Goal: Task Accomplishment & Management: Complete application form

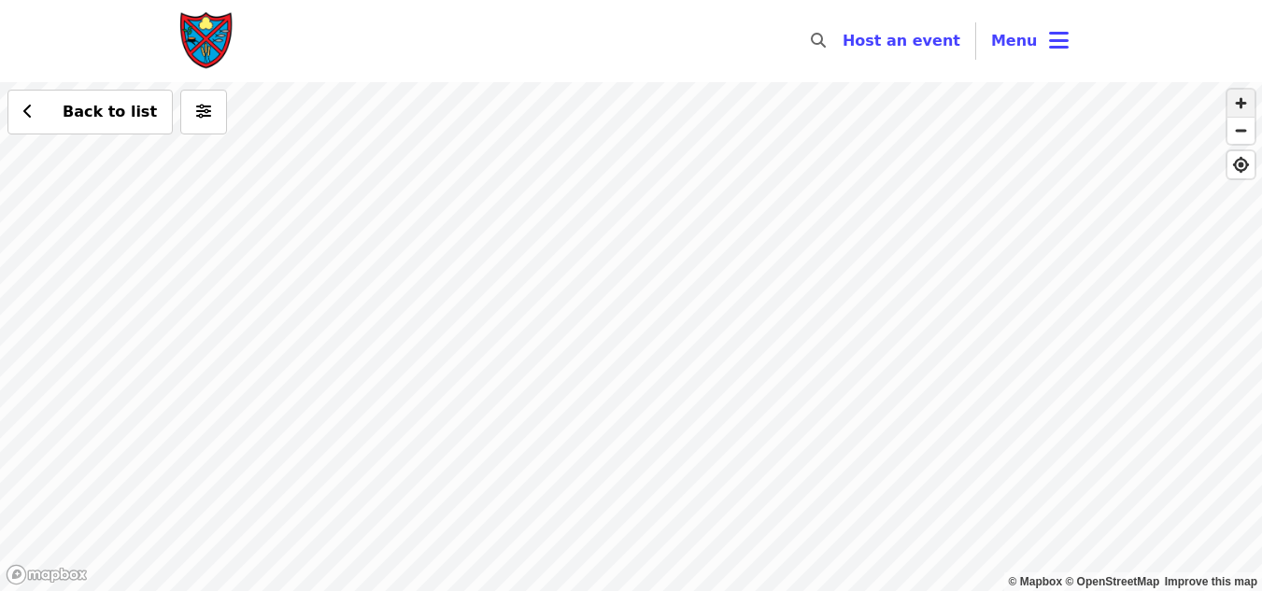
click at [1245, 100] on span "button" at bounding box center [1240, 103] width 27 height 27
drag, startPoint x: 972, startPoint y: 191, endPoint x: 833, endPoint y: 515, distance: 352.7
click at [833, 515] on div "Back to list" at bounding box center [631, 336] width 1262 height 509
drag, startPoint x: 820, startPoint y: 372, endPoint x: 664, endPoint y: 518, distance: 214.1
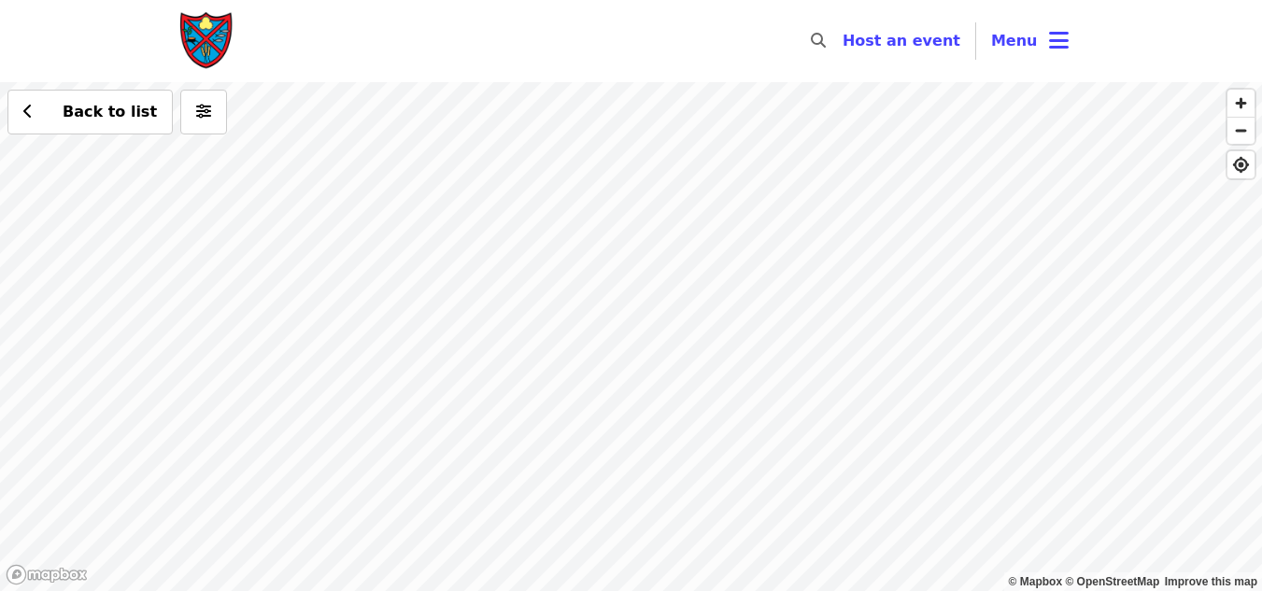
click at [664, 518] on div "Back to list" at bounding box center [631, 336] width 1262 height 509
click at [1247, 138] on span "button" at bounding box center [1240, 131] width 27 height 26
drag, startPoint x: 988, startPoint y: 242, endPoint x: 1019, endPoint y: 333, distance: 96.6
click at [1019, 333] on div "Back to list" at bounding box center [631, 336] width 1262 height 509
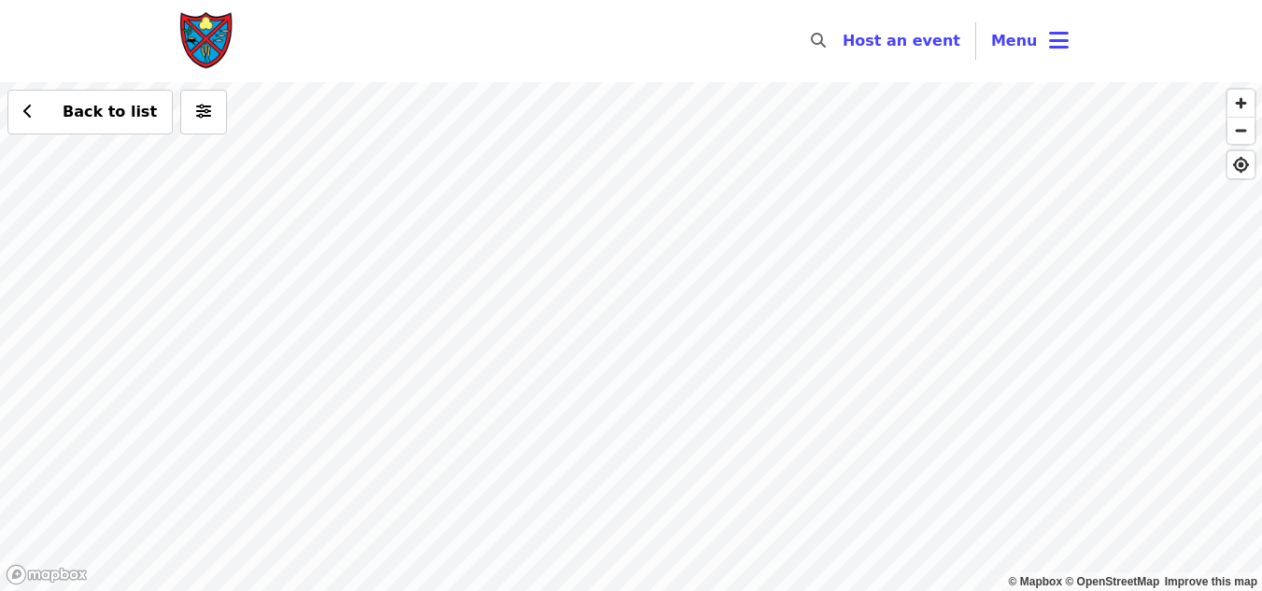
click at [658, 440] on div "Back to list" at bounding box center [631, 336] width 1262 height 509
click at [442, 236] on div "Back to list" at bounding box center [631, 336] width 1262 height 509
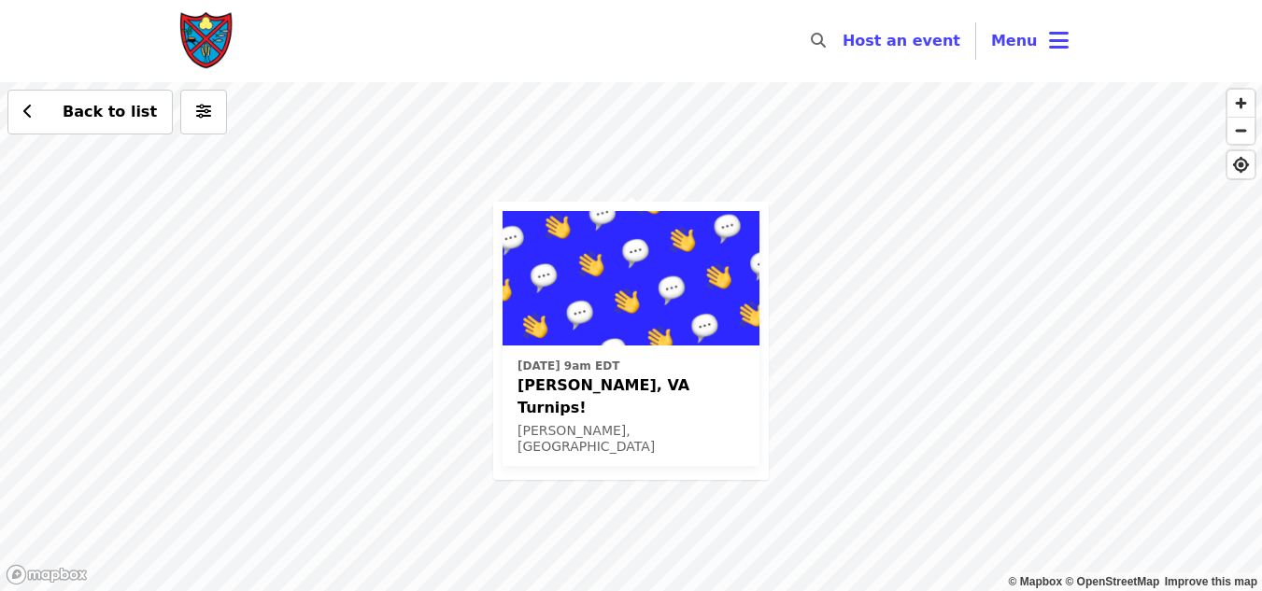
click at [627, 379] on span "[PERSON_NAME], VA Turnips!" at bounding box center [630, 397] width 227 height 45
click at [457, 174] on div "Mon, Oct 6 @ 9am EDT Riner, VA Turnips! Riner, VA Back to list" at bounding box center [631, 336] width 1262 height 509
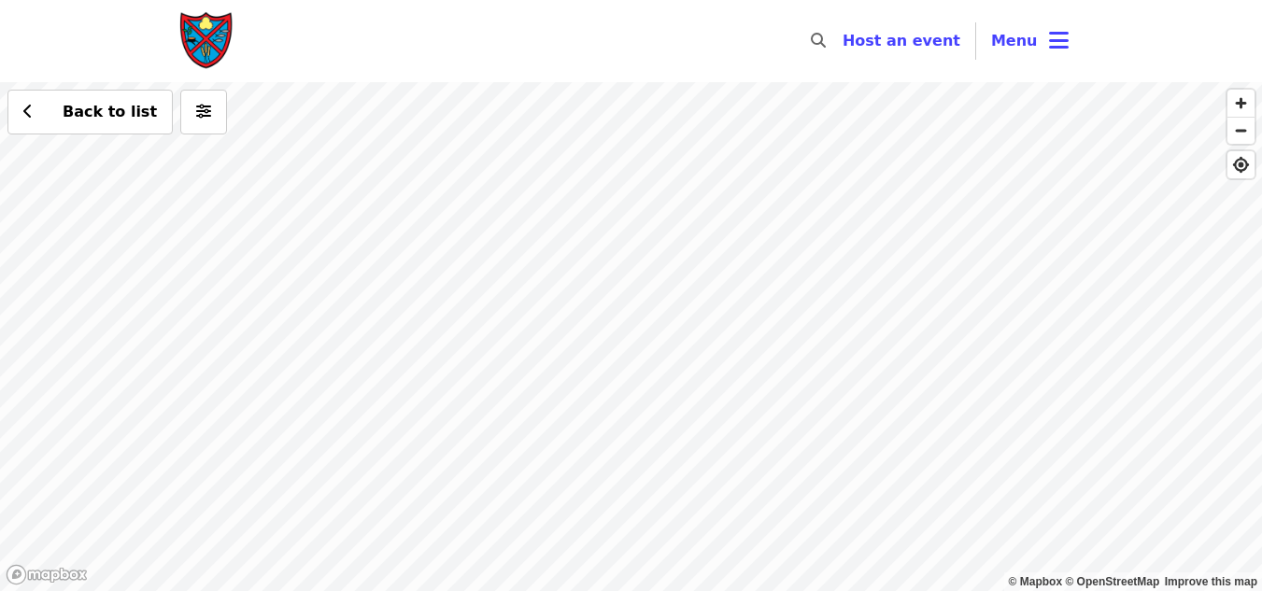
drag, startPoint x: 676, startPoint y: 239, endPoint x: 613, endPoint y: 480, distance: 249.2
click at [613, 480] on div "Back to list" at bounding box center [631, 336] width 1262 height 509
drag, startPoint x: 702, startPoint y: 346, endPoint x: 653, endPoint y: 484, distance: 146.8
click at [653, 484] on div "Back to list" at bounding box center [631, 336] width 1262 height 509
drag, startPoint x: 693, startPoint y: 381, endPoint x: 753, endPoint y: 635, distance: 261.0
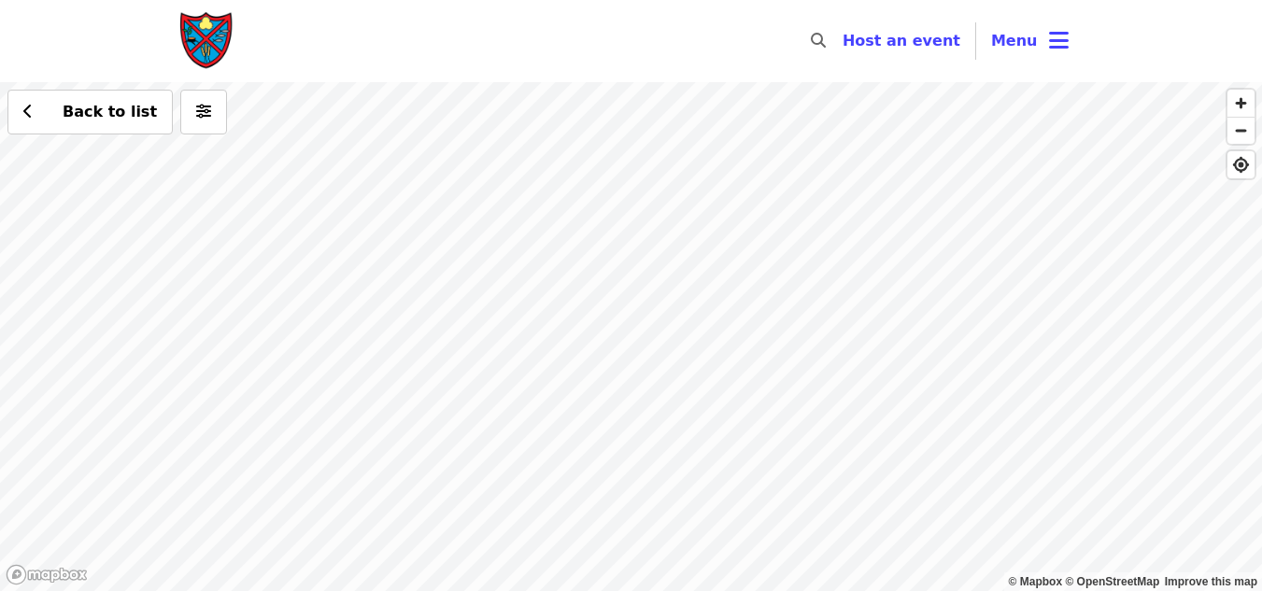
click at [753, 590] on html "Skip to content ​ Host an event Host Menu © Mapbox © OpenStreetMap Improve this…" at bounding box center [631, 295] width 1262 height 591
drag, startPoint x: 752, startPoint y: 417, endPoint x: 838, endPoint y: 124, distance: 304.7
click at [838, 124] on div "Back to list" at bounding box center [631, 336] width 1262 height 509
drag, startPoint x: 560, startPoint y: 312, endPoint x: 727, endPoint y: 132, distance: 245.2
click at [727, 132] on div "Back to list" at bounding box center [631, 336] width 1262 height 509
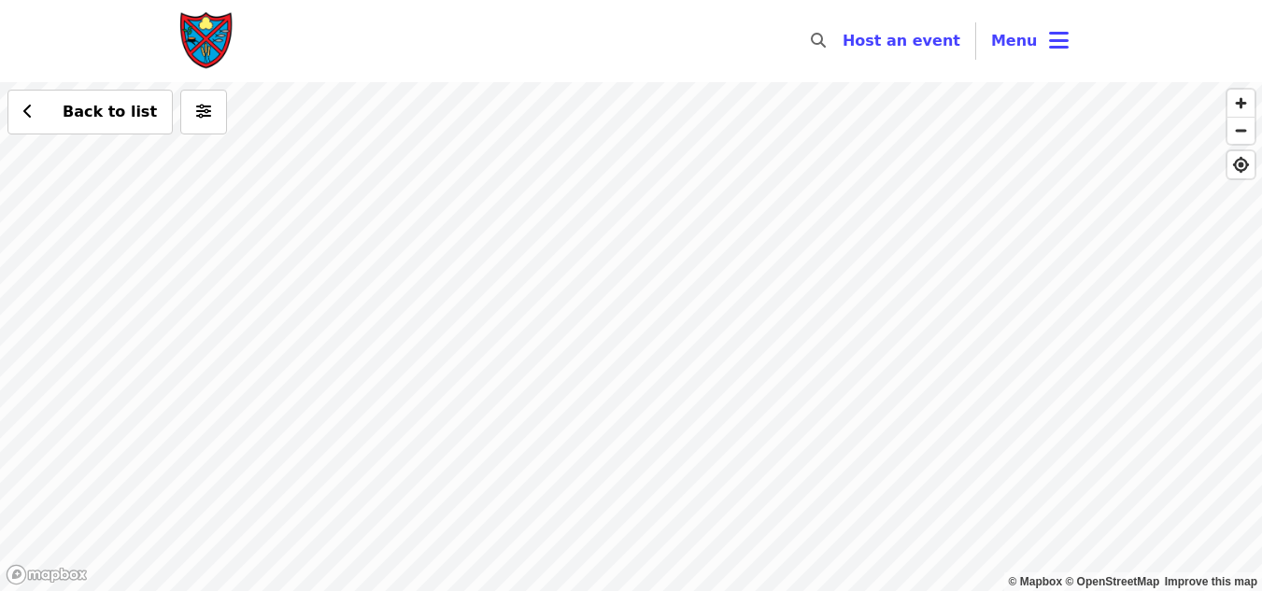
drag, startPoint x: 727, startPoint y: 132, endPoint x: 577, endPoint y: 321, distance: 241.4
click at [577, 321] on div "Back to list" at bounding box center [631, 336] width 1262 height 509
drag, startPoint x: 665, startPoint y: 218, endPoint x: 615, endPoint y: 507, distance: 293.9
click at [615, 507] on div "Back to list" at bounding box center [631, 336] width 1262 height 509
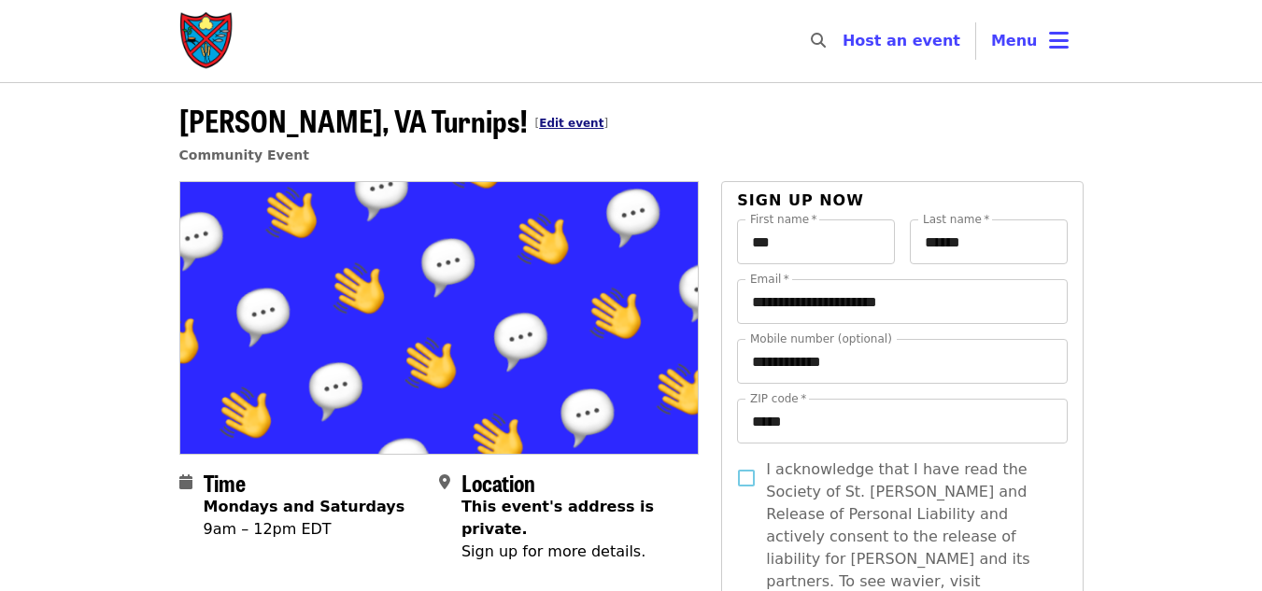
click at [539, 119] on link "Edit event" at bounding box center [571, 123] width 64 height 13
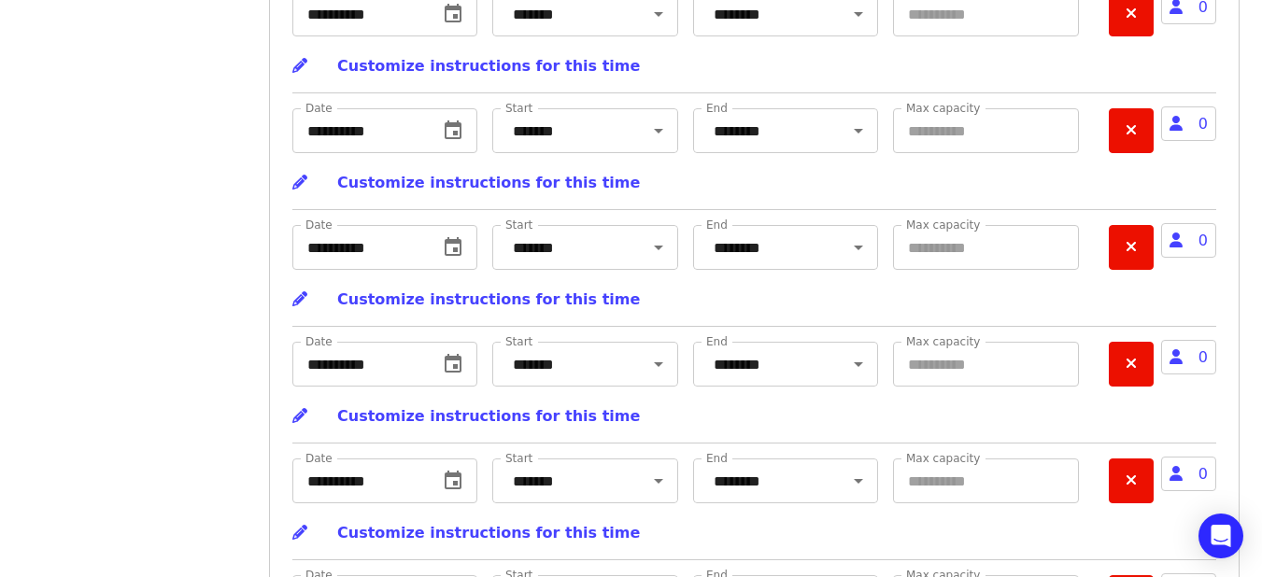
scroll to position [7735, 0]
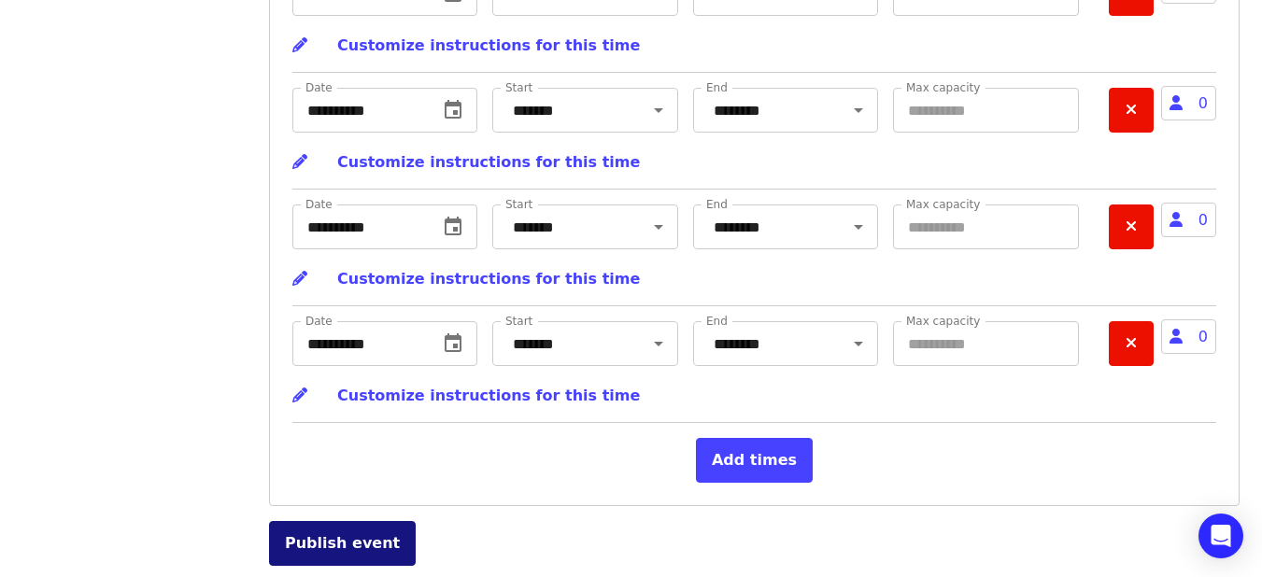
click at [383, 554] on button "Publish event" at bounding box center [342, 543] width 147 height 45
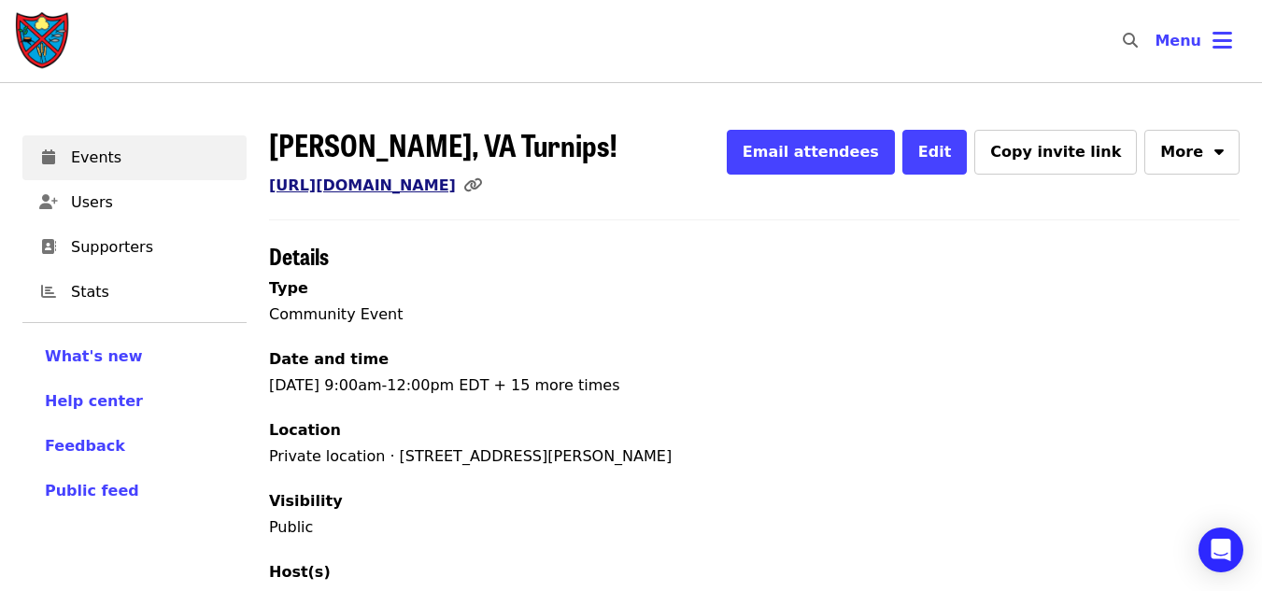
click at [456, 191] on link "[URL][DOMAIN_NAME]" at bounding box center [362, 186] width 187 height 18
